Goal: Task Accomplishment & Management: Manage account settings

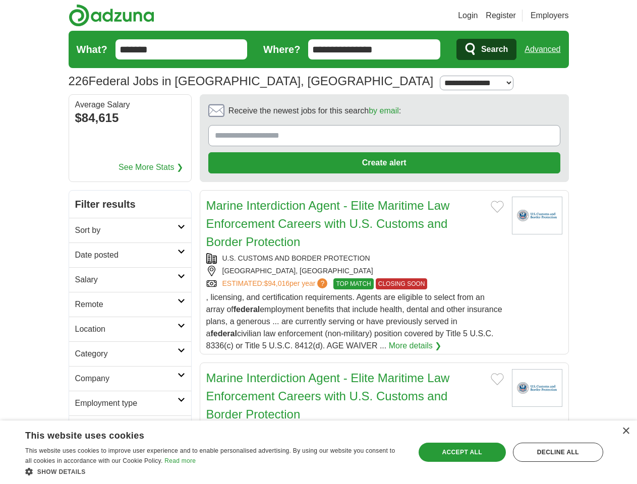
click at [477, 16] on link "Login" at bounding box center [468, 16] width 20 height 12
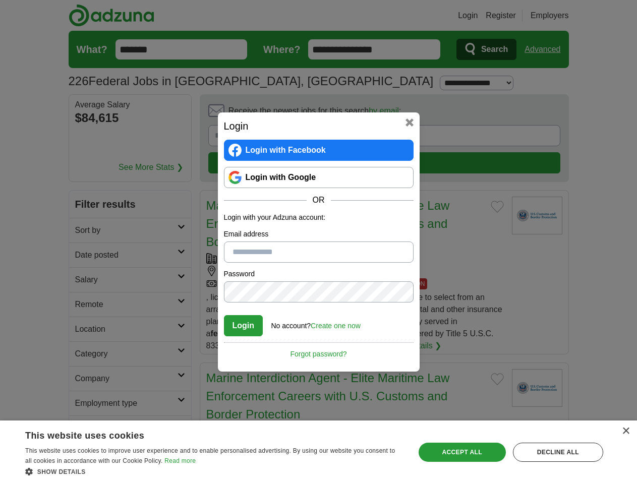
click at [561, 16] on div "Login Login with Facebook Login with Google OR Login with your Adzuna account: …" at bounding box center [318, 242] width 637 height 484
click at [546, 49] on div "Login Login with Facebook Login with Google OR Login with your Adzuna account: …" at bounding box center [318, 242] width 637 height 484
click at [122, 119] on div "Login Login with Facebook Login with Google OR Login with your Adzuna account: …" at bounding box center [318, 242] width 637 height 484
click at [356, 113] on div "Login Login with Facebook Login with Google OR Login with your Adzuna account: …" at bounding box center [319, 241] width 202 height 259
click at [589, 114] on div "Login Login with Facebook Login with Google OR Login with your Adzuna account: …" at bounding box center [318, 242] width 637 height 484
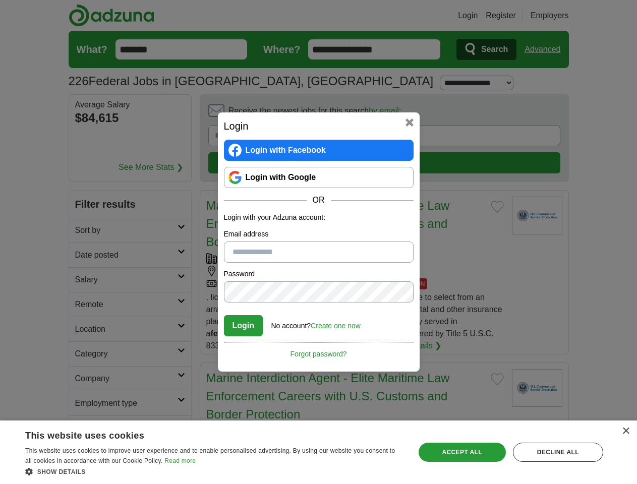
click at [85, 182] on div "Login Login with Facebook Login with Google OR Login with your Adzuna account: …" at bounding box center [318, 242] width 637 height 484
click at [85, 206] on div "Login Login with Facebook Login with Google OR Login with your Adzuna account: …" at bounding box center [318, 242] width 637 height 484
click at [85, 231] on div "Login Login with Facebook Login with Google OR Login with your Adzuna account: …" at bounding box center [318, 242] width 637 height 484
click at [85, 256] on div "Login Login with Facebook Login with Google OR Login with your Adzuna account: …" at bounding box center [318, 242] width 637 height 484
